Goal: Information Seeking & Learning: Learn about a topic

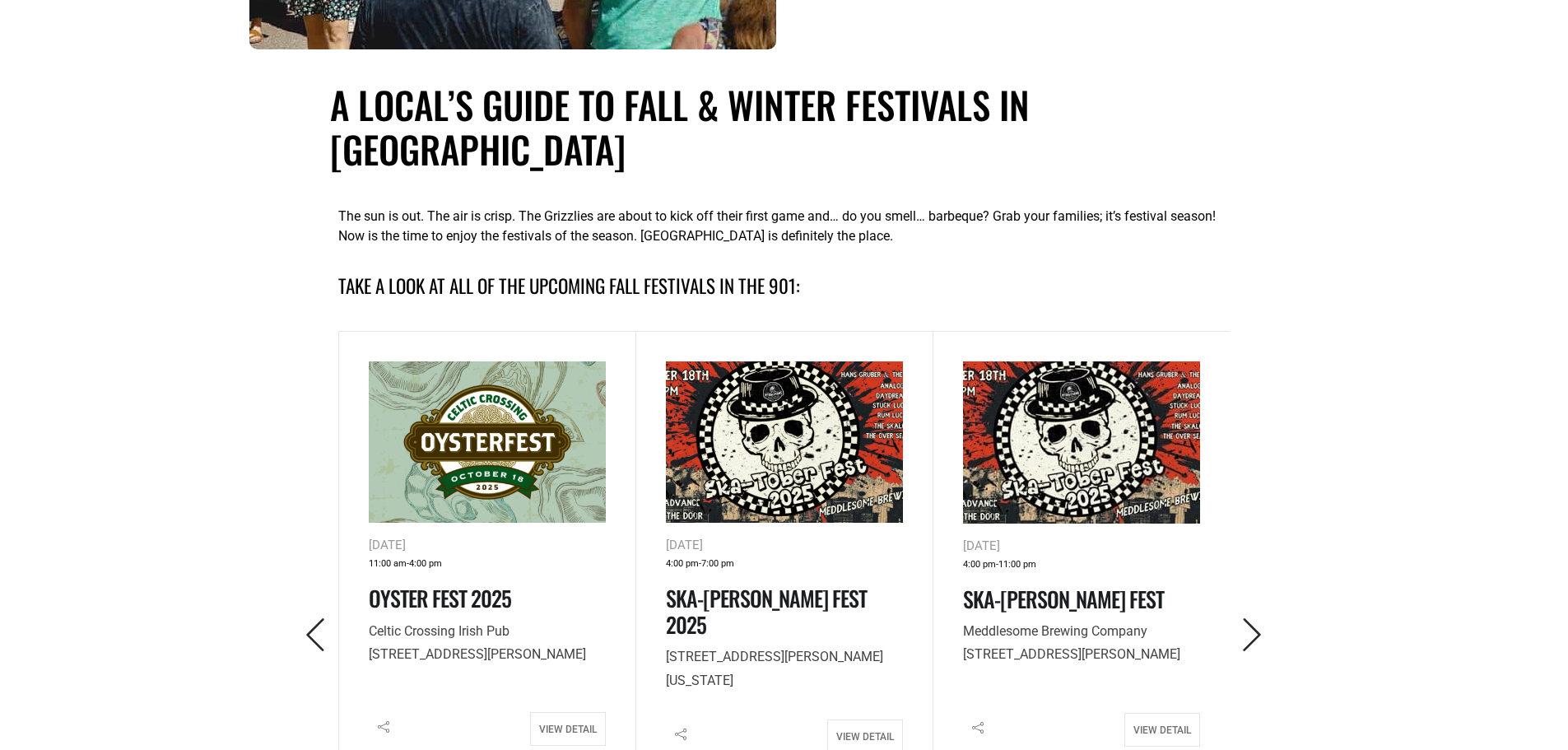
scroll to position [576, 0]
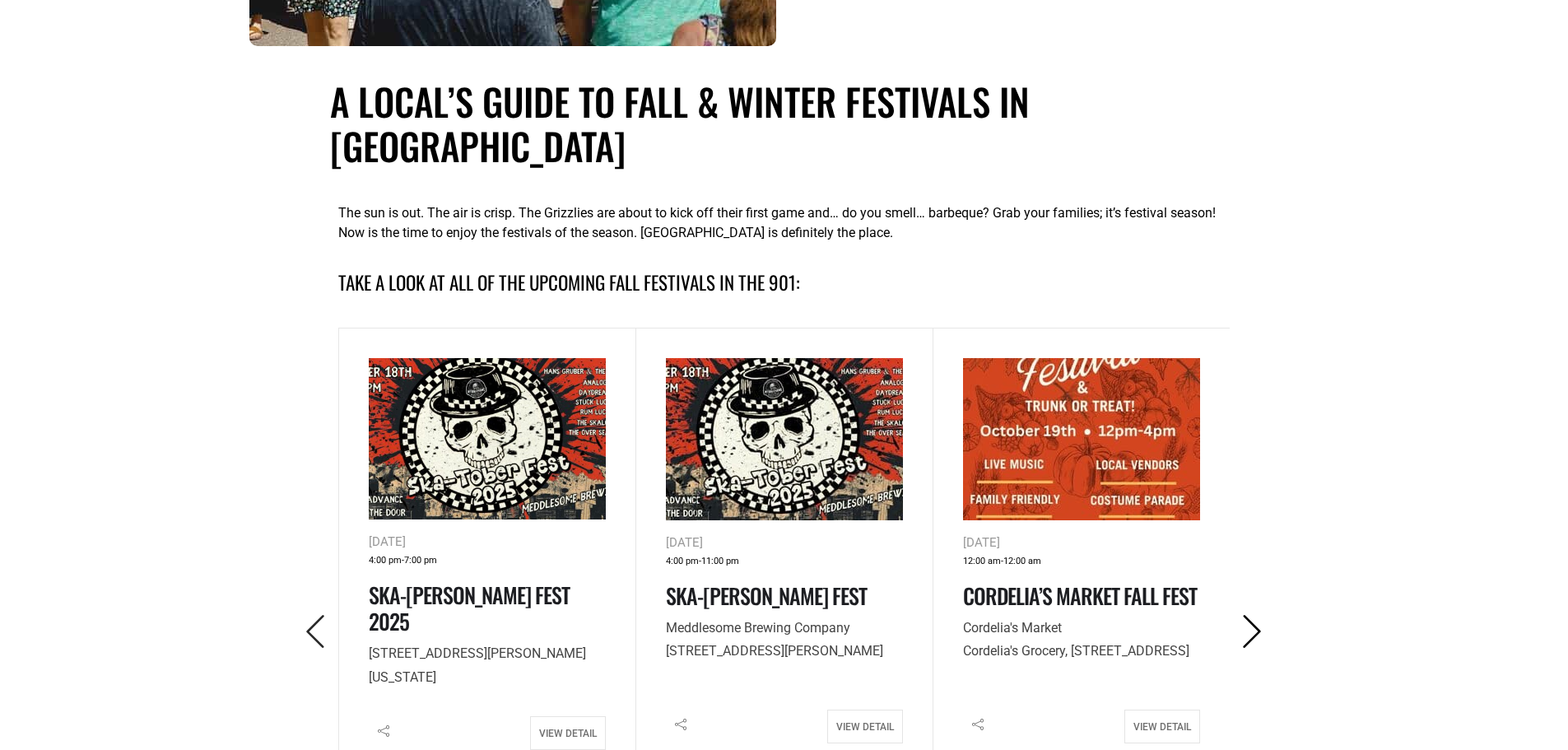
click at [1258, 615] on icon "Next" at bounding box center [1252, 631] width 34 height 34
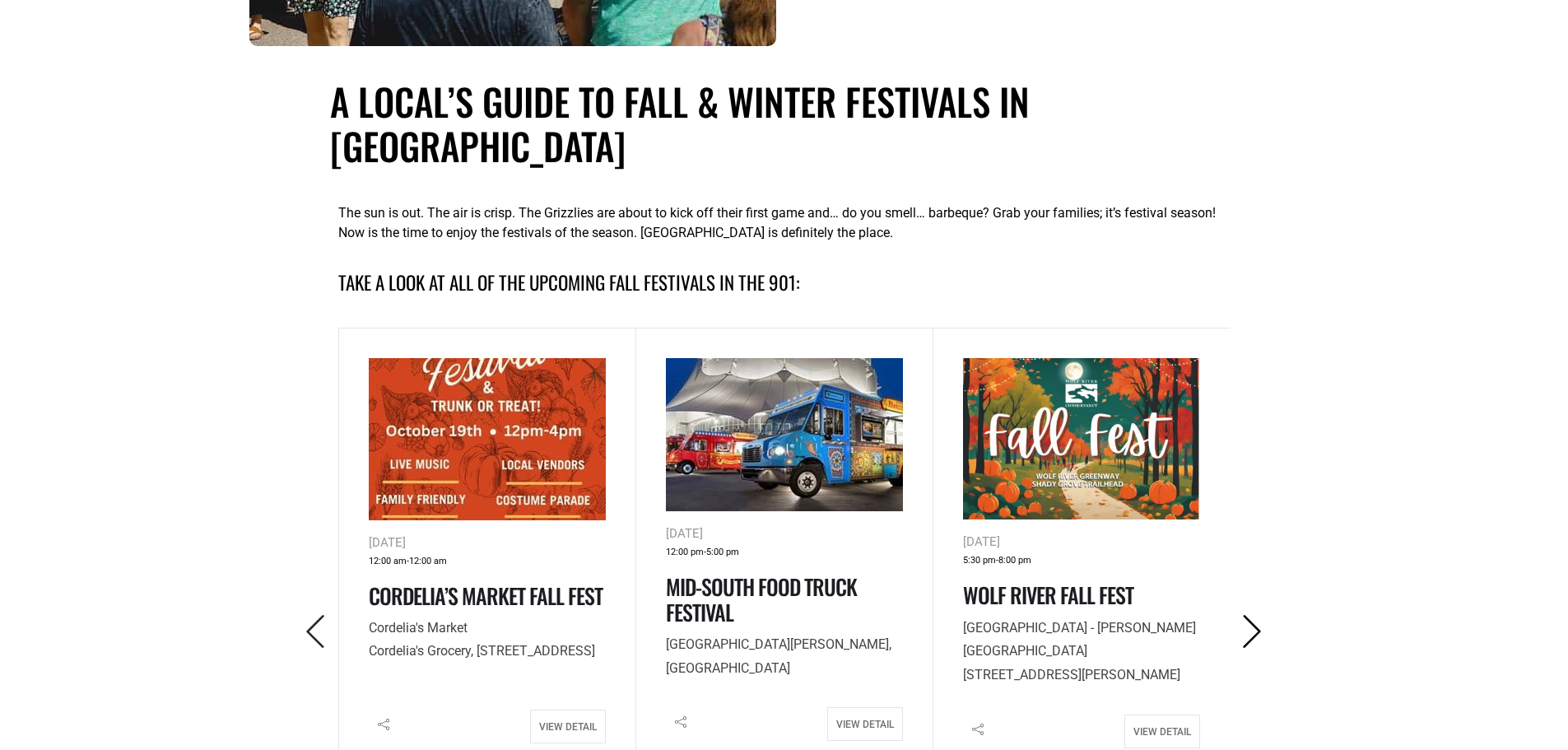
click at [1258, 615] on icon "Next" at bounding box center [1252, 631] width 34 height 34
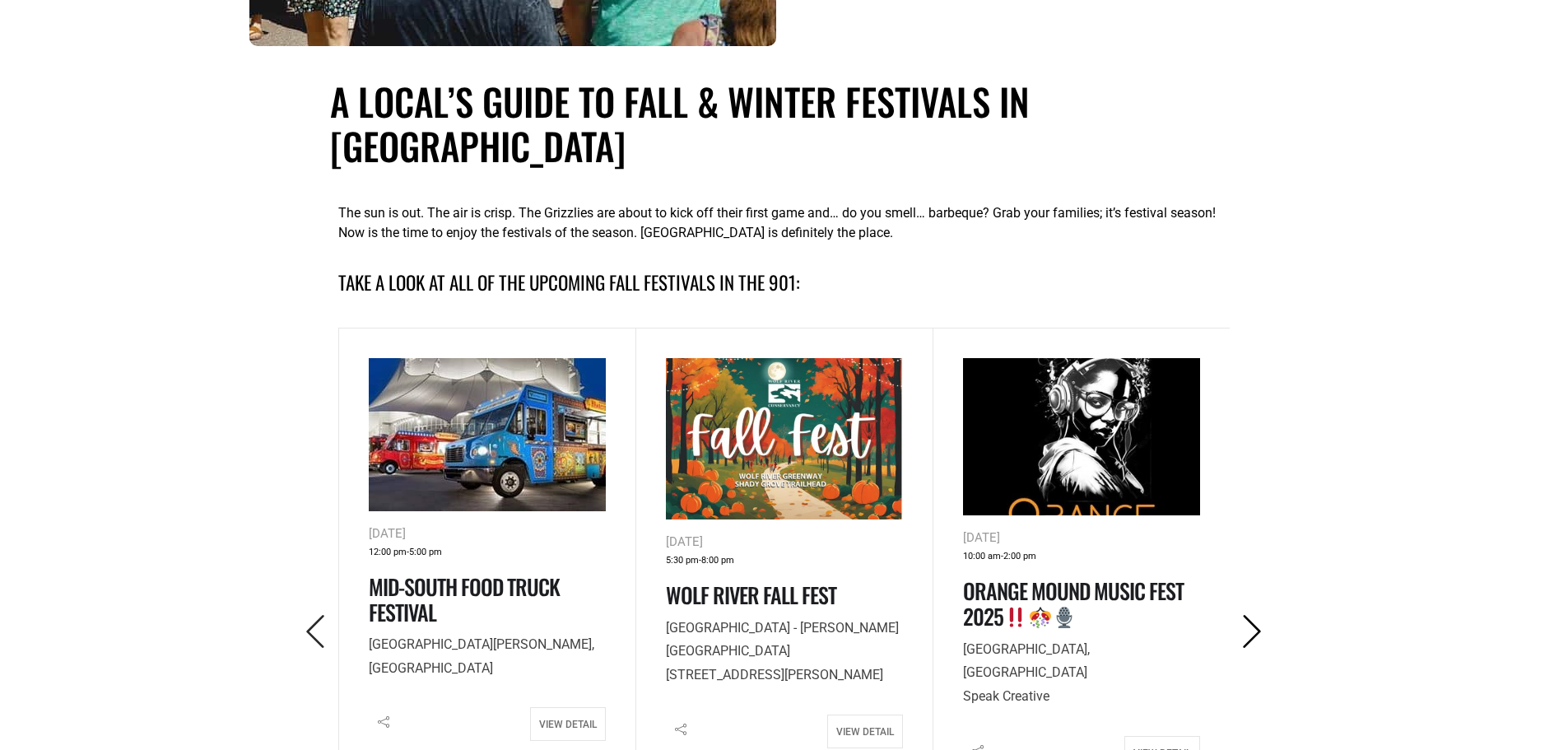
click at [1258, 615] on icon "Next" at bounding box center [1252, 631] width 34 height 34
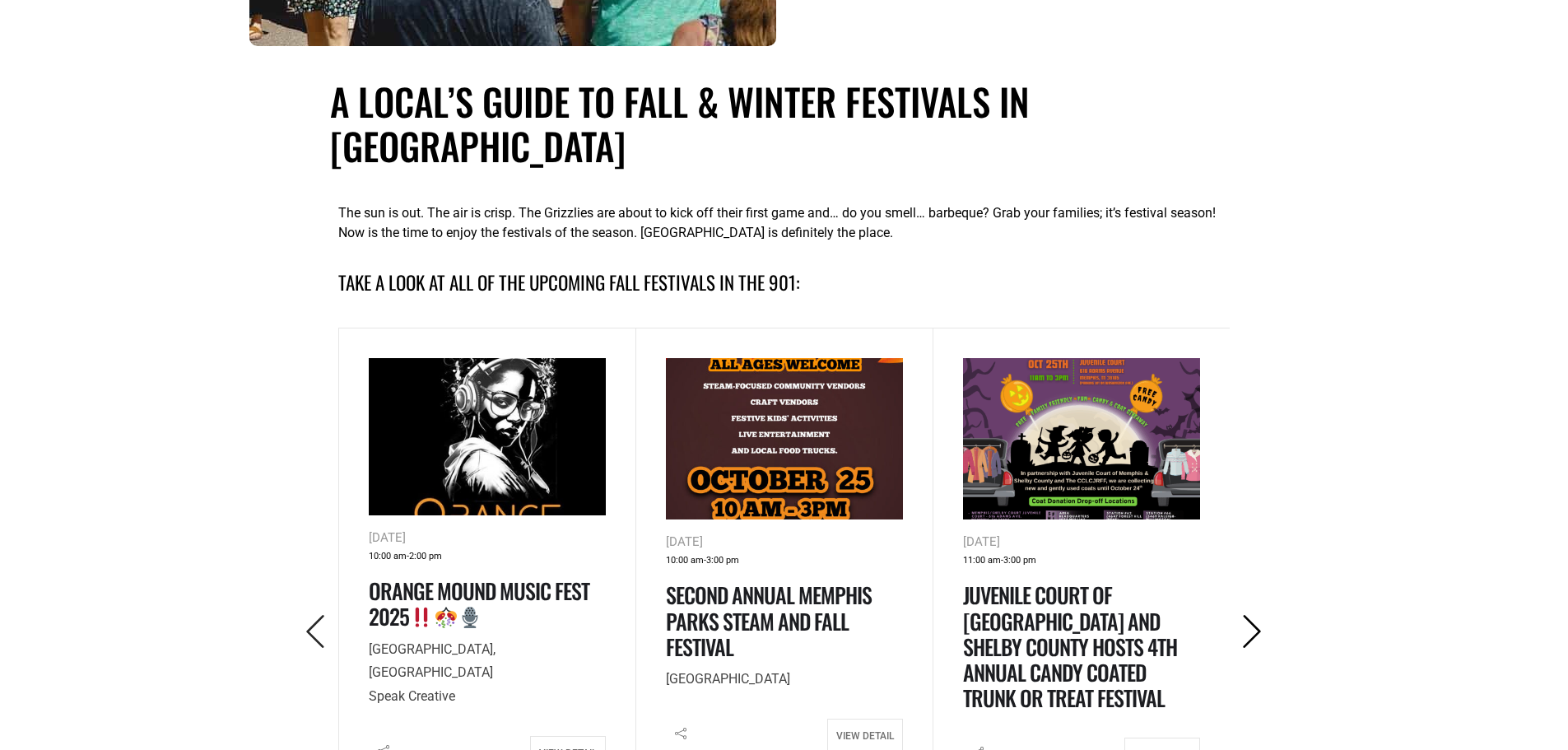
click at [1258, 615] on icon "Next" at bounding box center [1252, 631] width 34 height 34
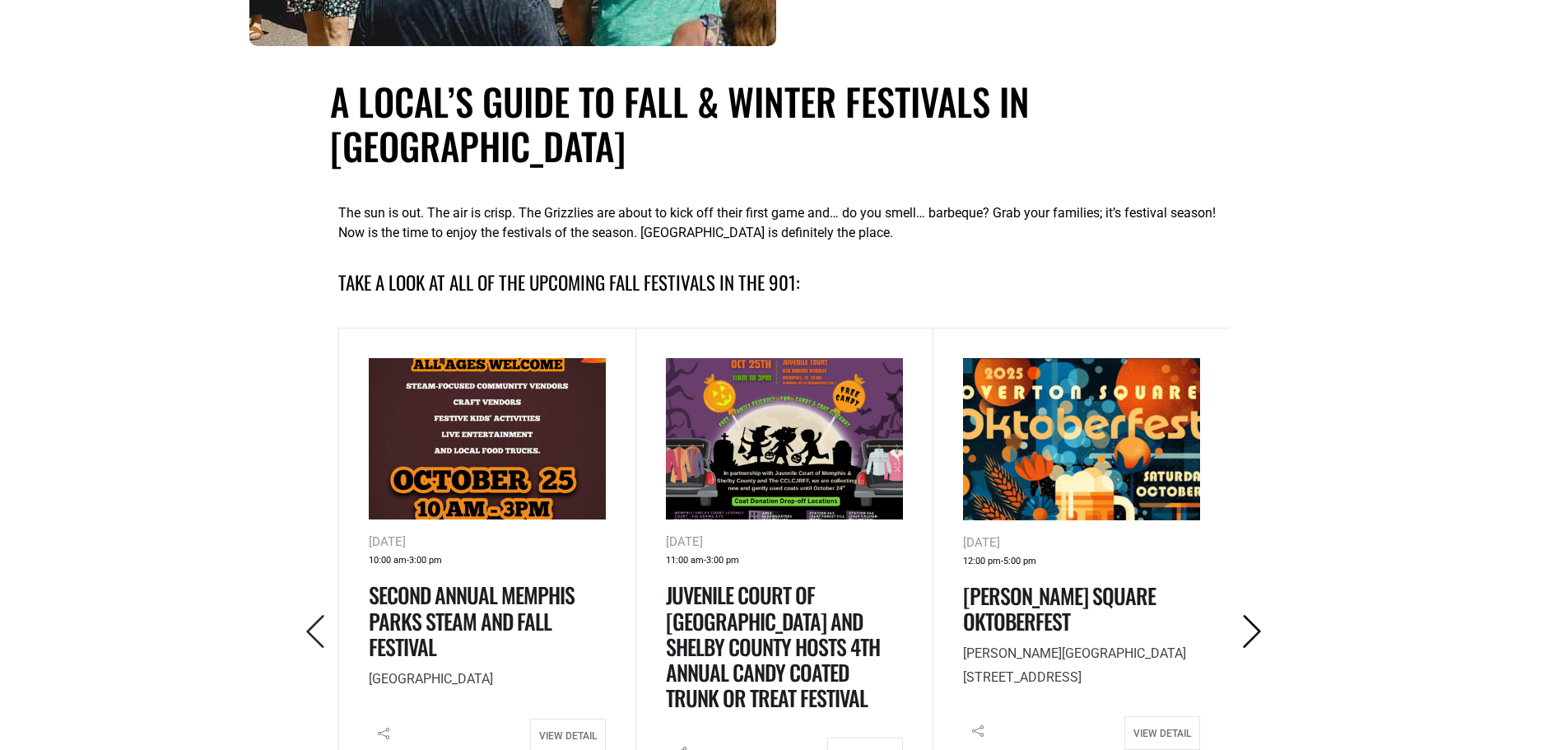
click at [1258, 615] on icon "Next" at bounding box center [1252, 631] width 34 height 34
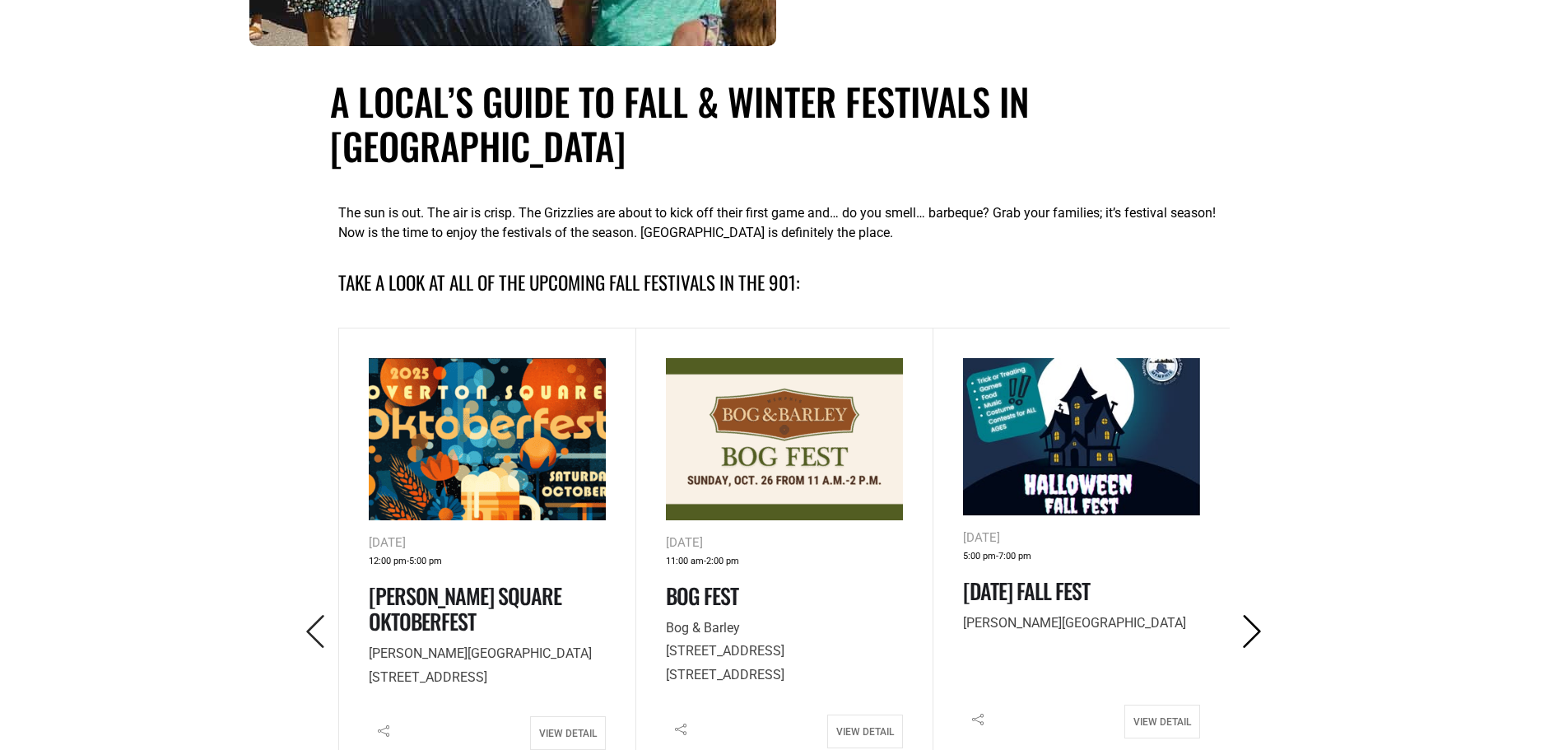
click at [1258, 615] on icon "Next" at bounding box center [1252, 631] width 34 height 34
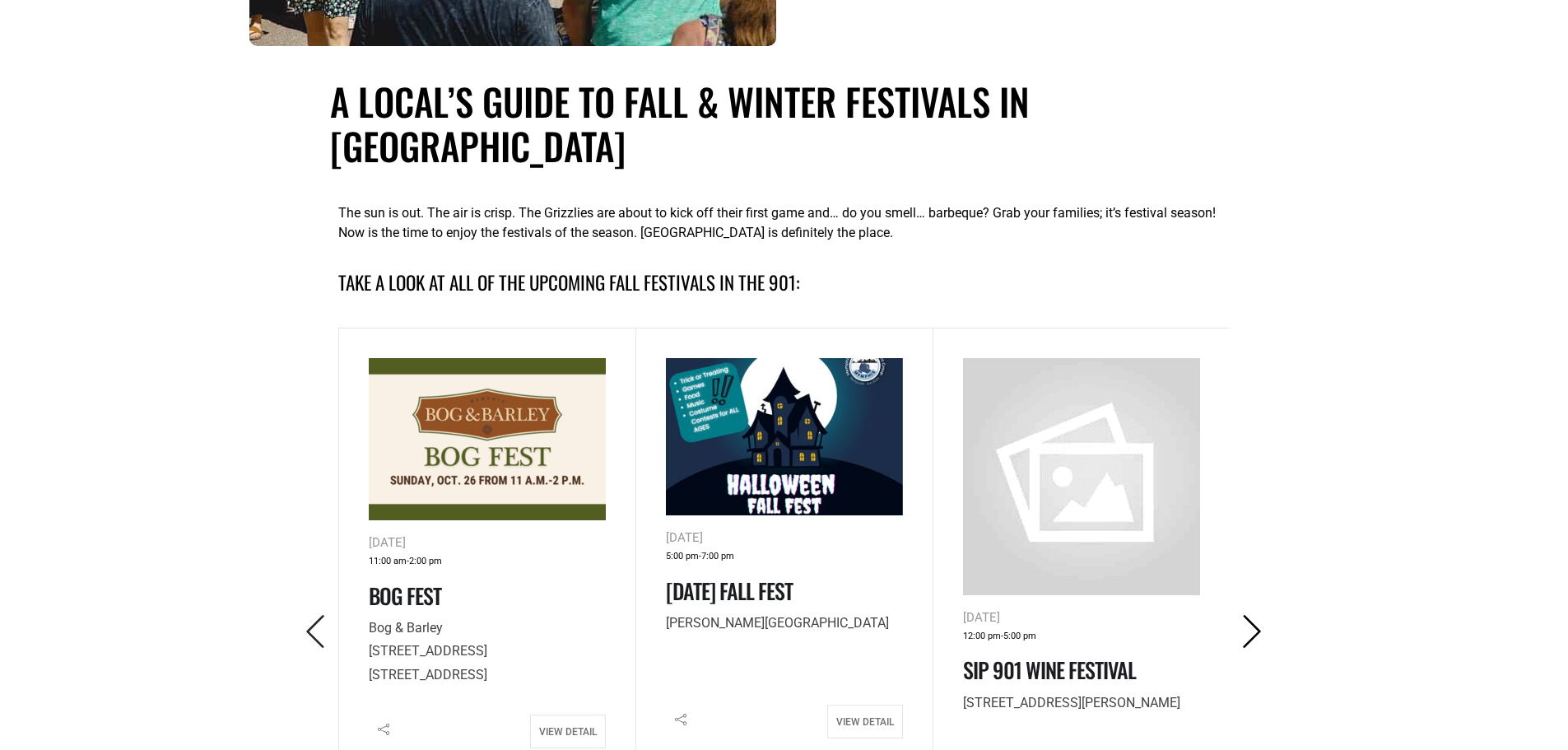
click at [1258, 615] on icon "Next" at bounding box center [1252, 631] width 34 height 34
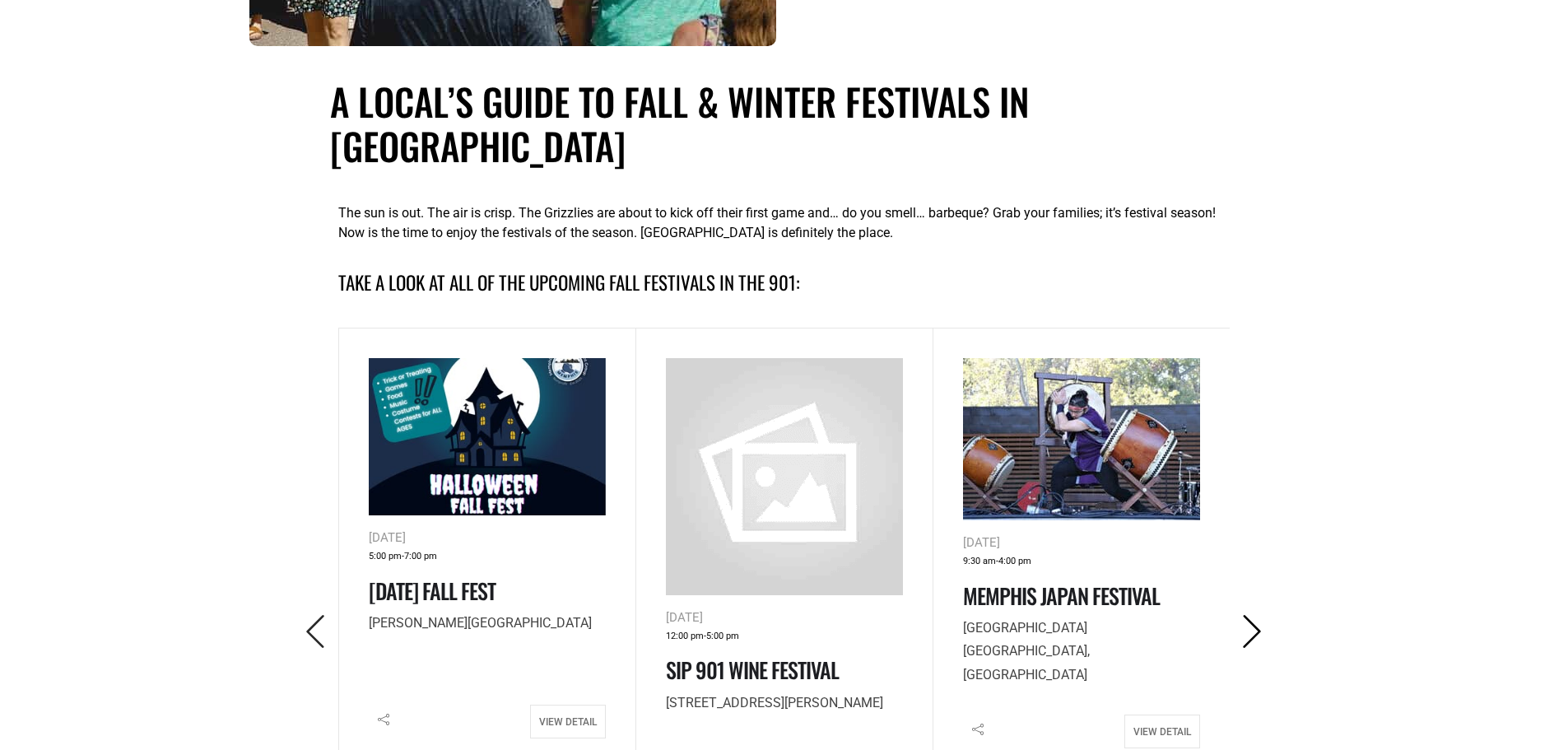
click at [1247, 615] on icon "Next" at bounding box center [1252, 631] width 34 height 34
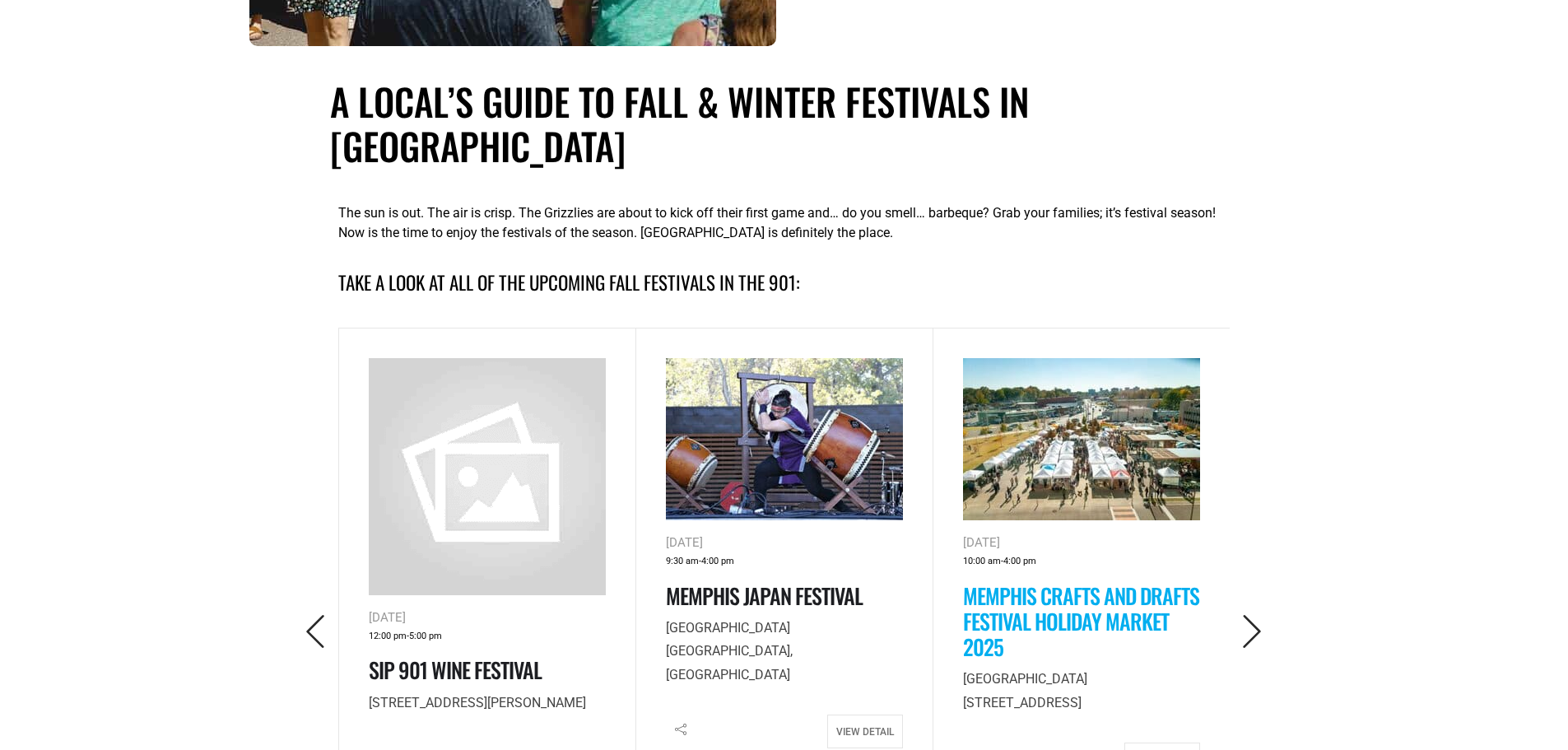
click at [1143, 590] on link "Memphis Crafts and Drafts Festival Holiday Market 2025" at bounding box center [1081, 621] width 236 height 83
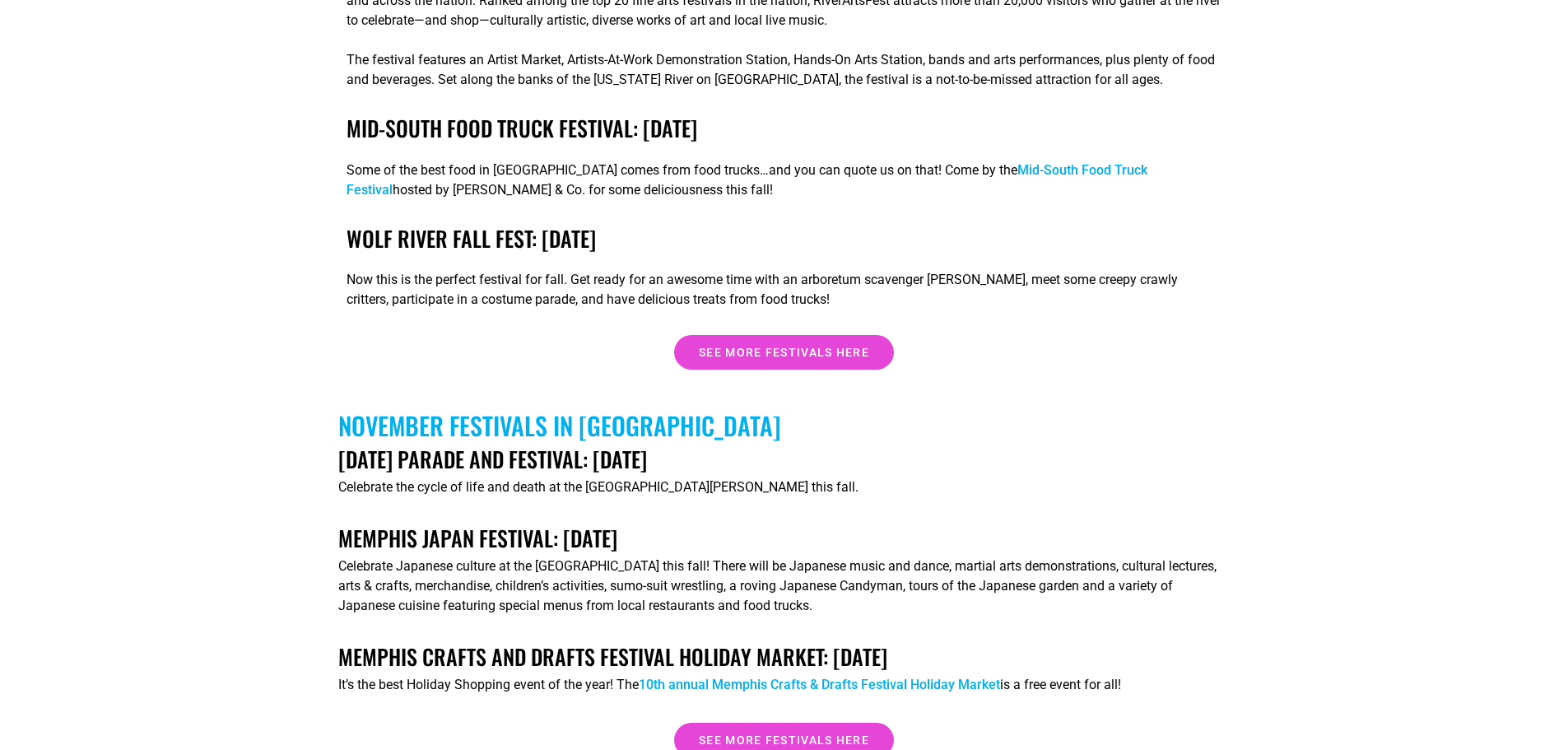
scroll to position [4856, 0]
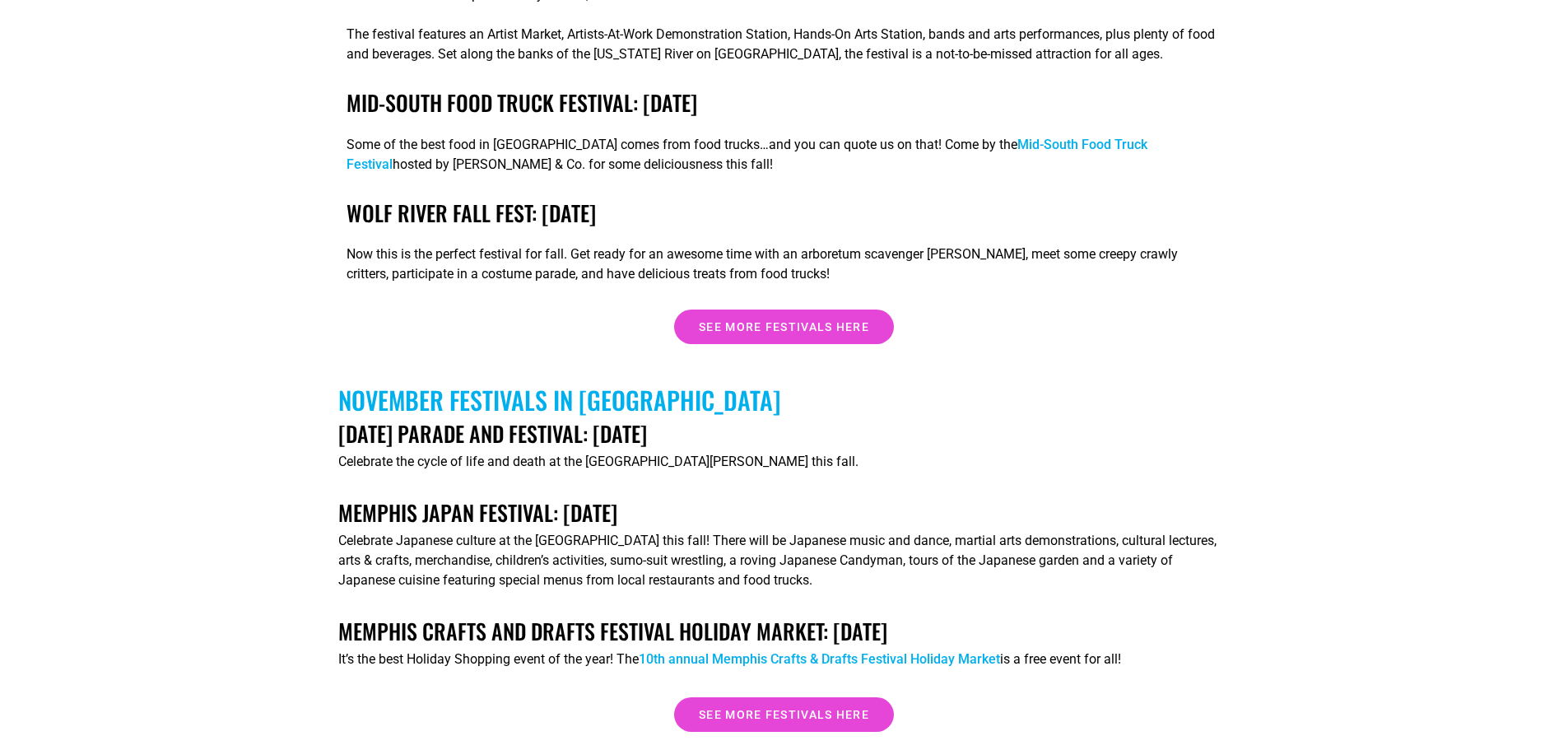
click at [618, 418] on link "[DATE] Parade and Festival: [DATE]" at bounding box center [492, 433] width 308 height 32
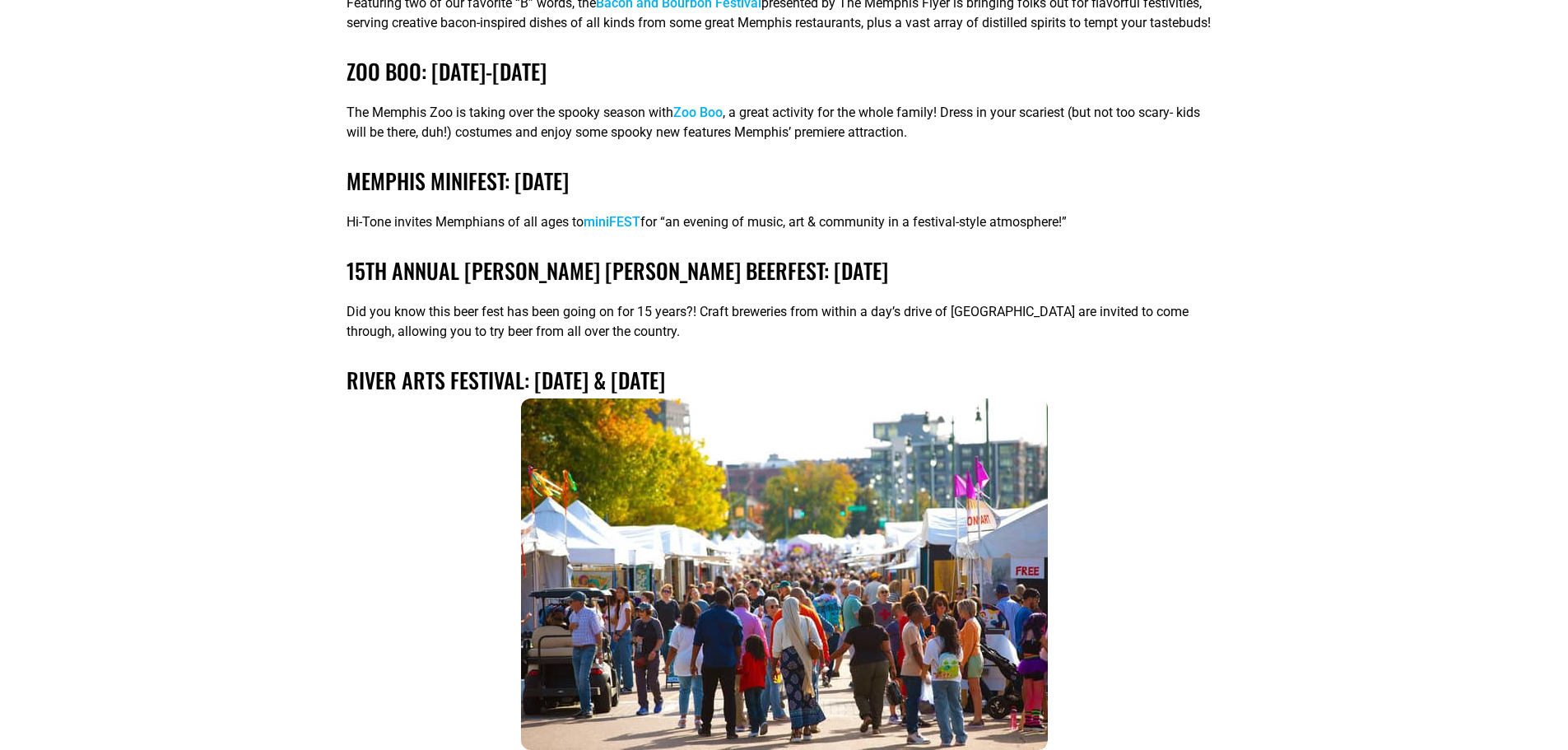
scroll to position [3704, 0]
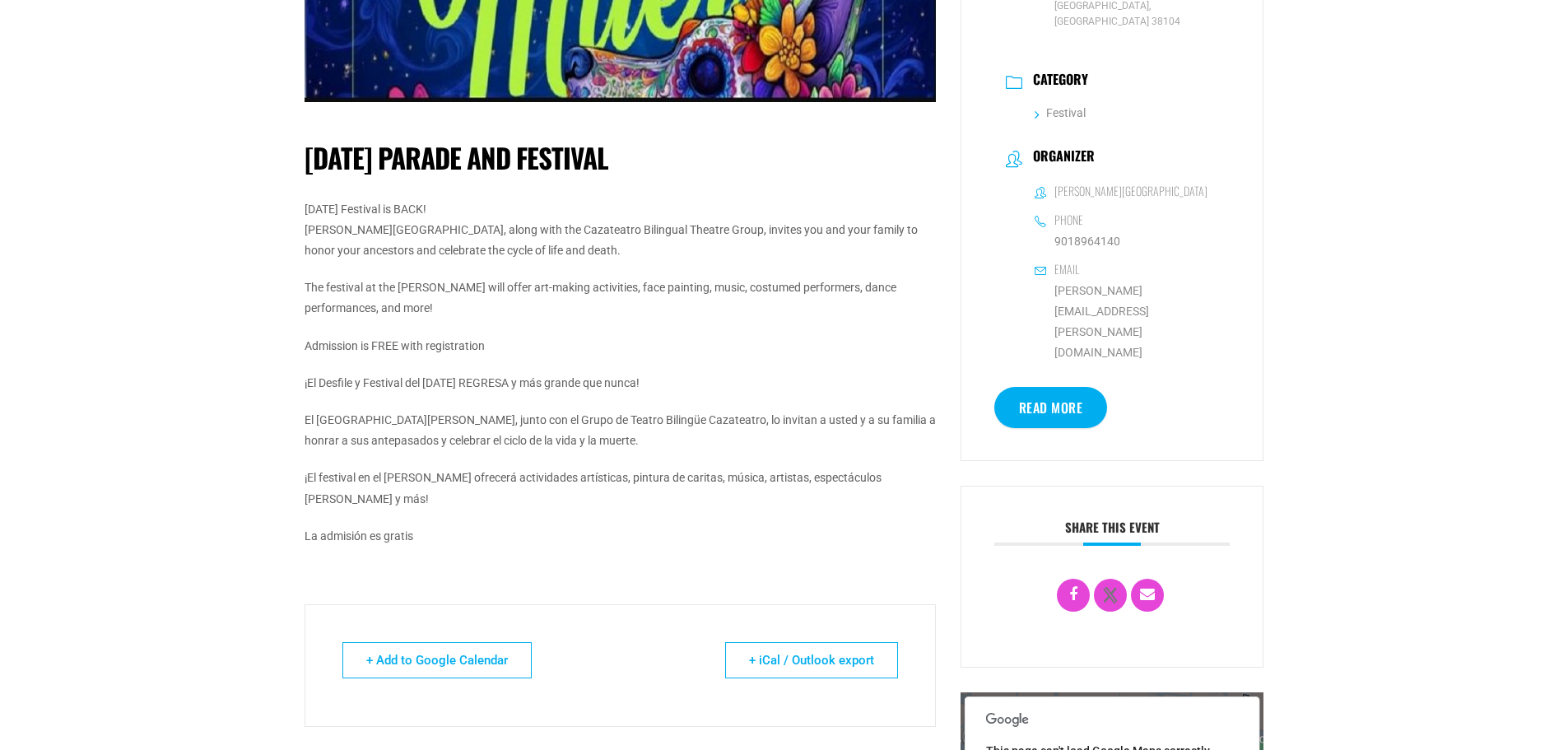
scroll to position [164, 0]
